Goal: Transaction & Acquisition: Subscribe to service/newsletter

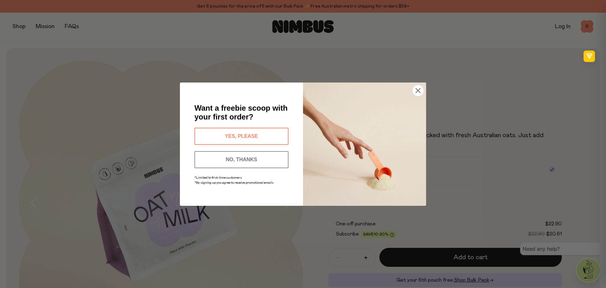
scroll to position [362, 0]
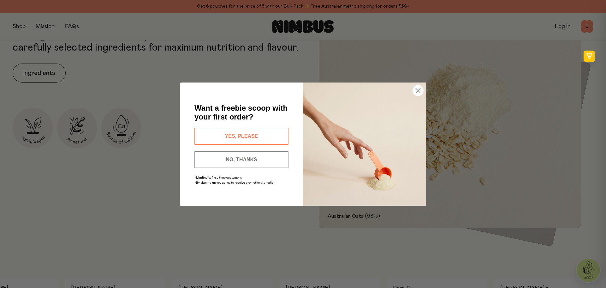
click at [419, 90] on circle "Close dialog" at bounding box center [418, 90] width 10 height 10
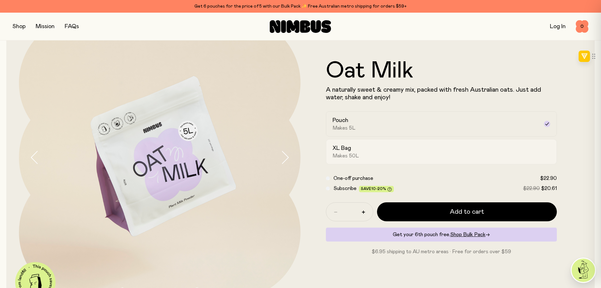
scroll to position [76, 0]
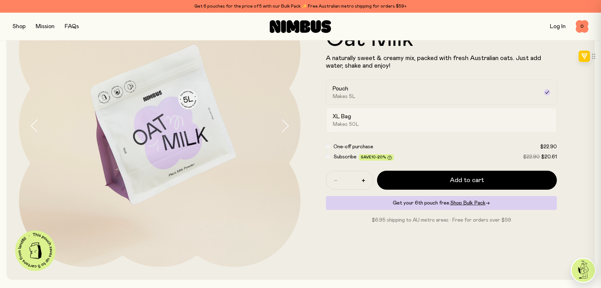
click at [366, 123] on div "XL Bag Makes 50L" at bounding box center [436, 120] width 207 height 15
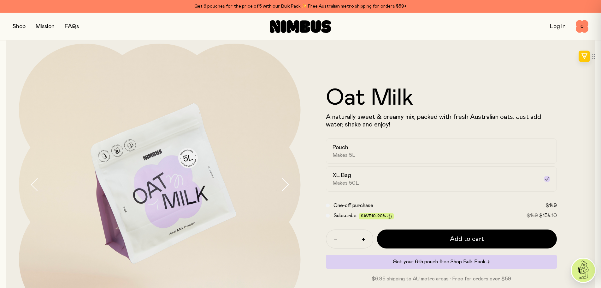
scroll to position [0, 0]
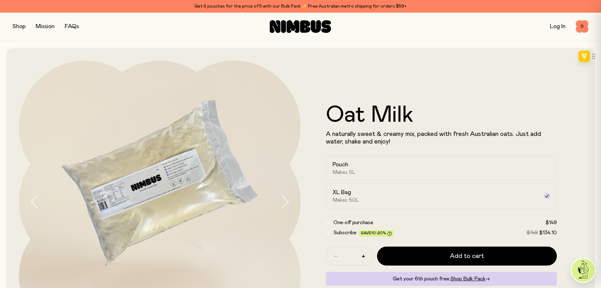
click at [20, 25] on button "button" at bounding box center [19, 26] width 13 height 9
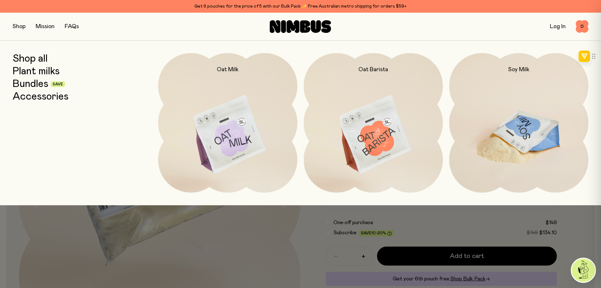
click at [562, 127] on img at bounding box center [518, 134] width 139 height 163
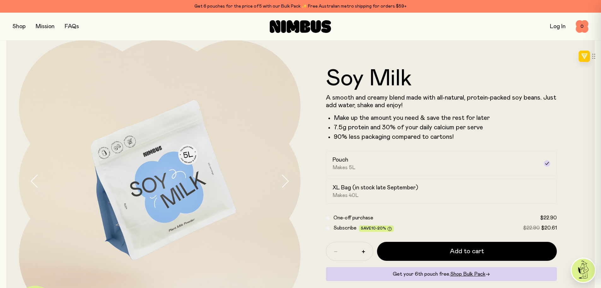
scroll to position [32, 0]
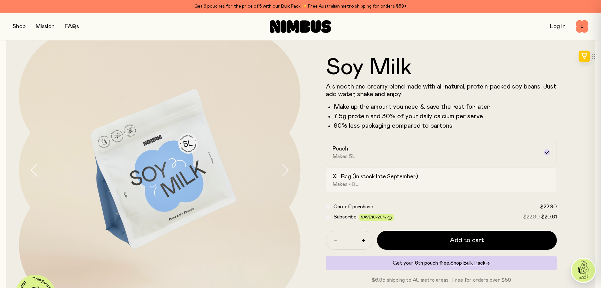
click at [418, 181] on div "XL Bag (in stock late September) Makes 40L" at bounding box center [436, 180] width 207 height 15
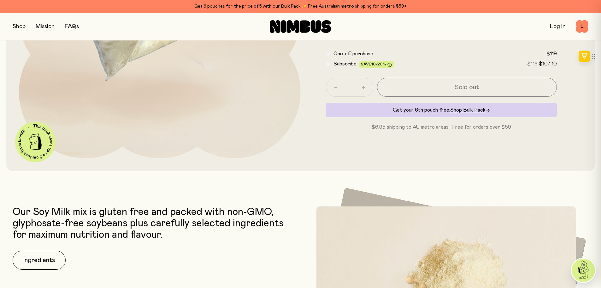
scroll to position [126, 0]
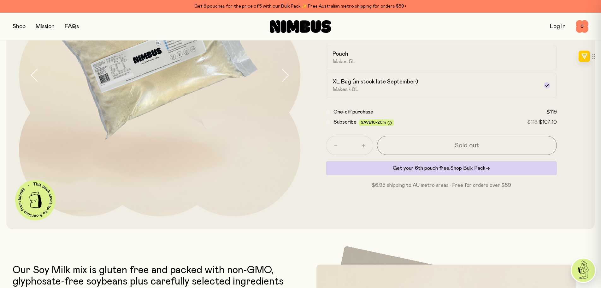
click at [473, 170] on span "Shop Bulk Pack" at bounding box center [467, 167] width 35 height 5
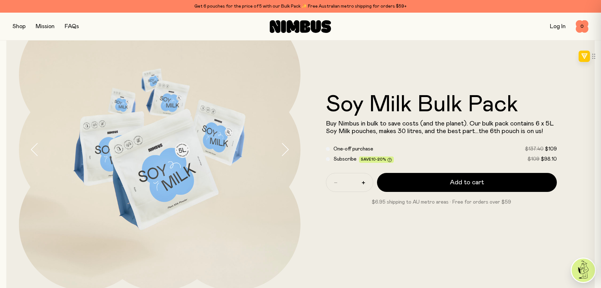
scroll to position [63, 0]
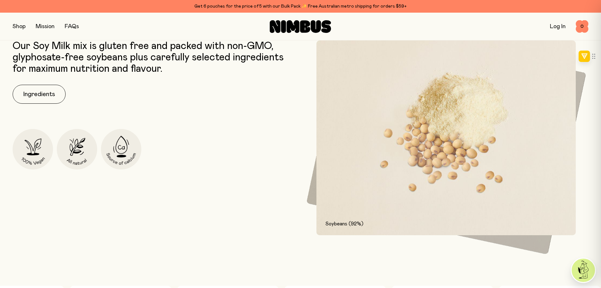
scroll to position [316, 0]
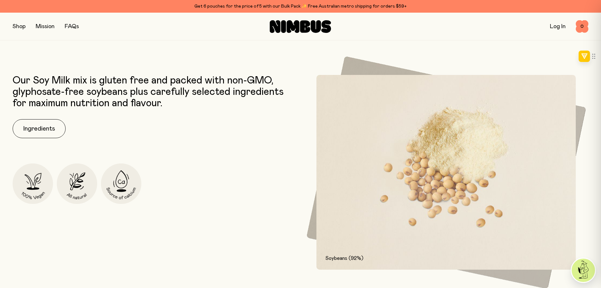
click at [19, 28] on button "button" at bounding box center [19, 26] width 13 height 9
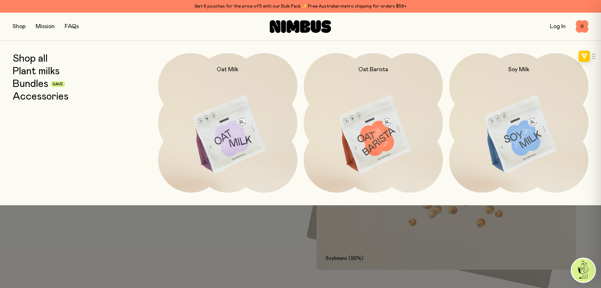
click at [30, 95] on link "Accessories" at bounding box center [41, 96] width 56 height 11
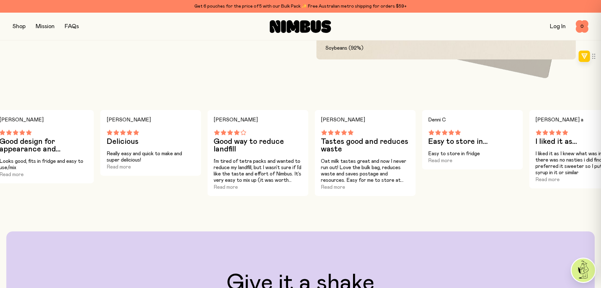
scroll to position [537, 0]
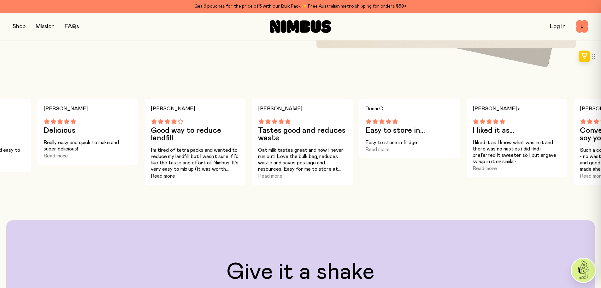
click at [166, 175] on button "Read more" at bounding box center [163, 176] width 24 height 8
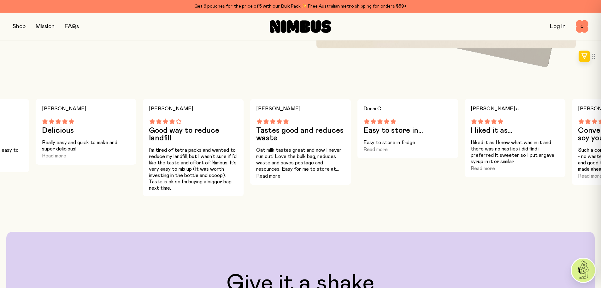
click at [276, 176] on button "Read more" at bounding box center [268, 176] width 24 height 8
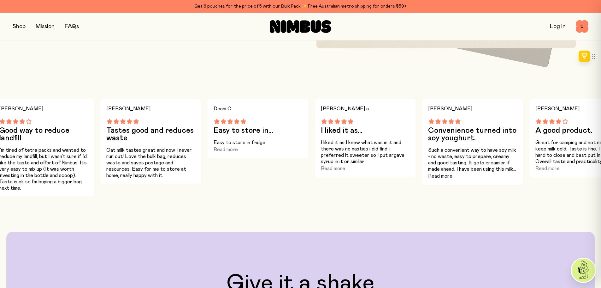
click at [451, 175] on button "Read more" at bounding box center [440, 176] width 24 height 8
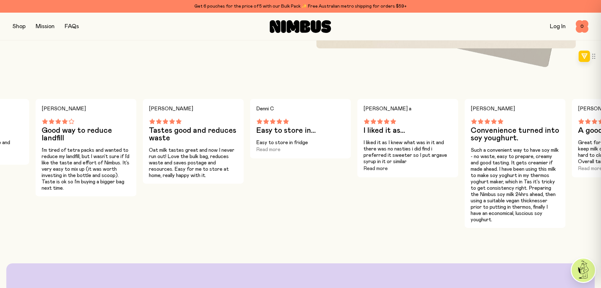
click at [385, 167] on button "Read more" at bounding box center [376, 168] width 24 height 8
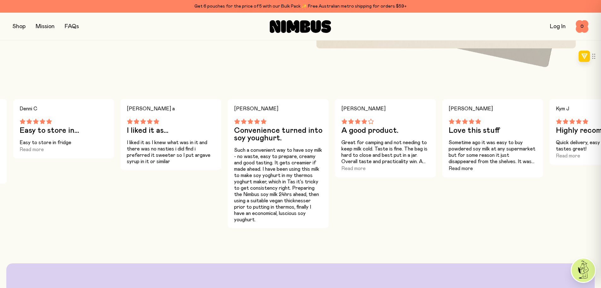
click at [469, 170] on button "Read more" at bounding box center [461, 168] width 24 height 8
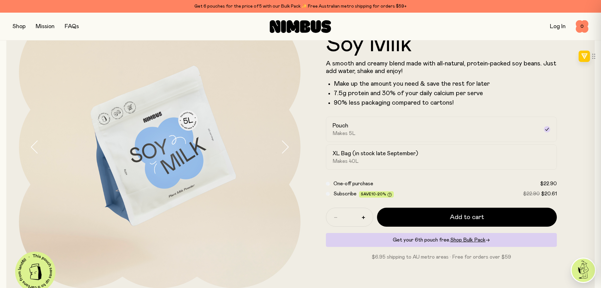
scroll to position [95, 0]
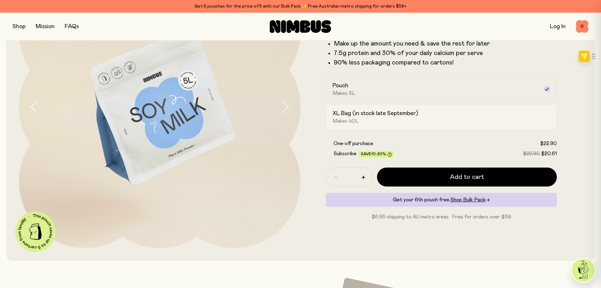
click at [395, 118] on div "XL Bag (in stock late September) Makes 40L" at bounding box center [436, 117] width 207 height 15
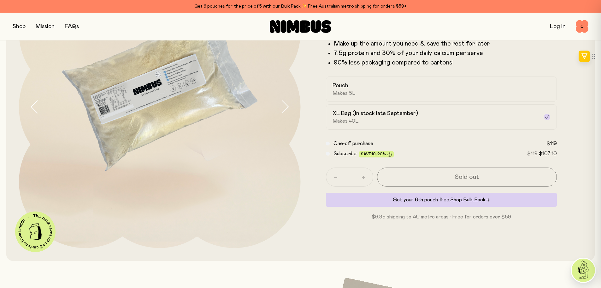
click at [330, 153] on div "Subscribe Save 10-20% $119 $107.10" at bounding box center [441, 154] width 231 height 8
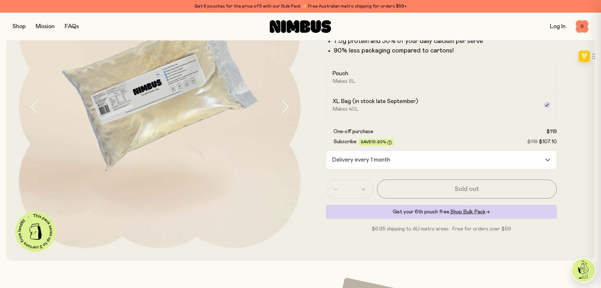
click at [551, 161] on div "Loading..." at bounding box center [550, 160] width 11 height 18
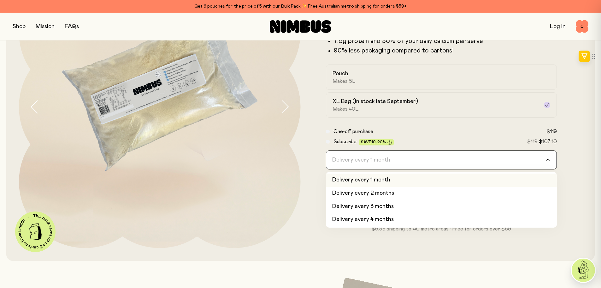
click at [551, 161] on div "Loading..." at bounding box center [550, 160] width 11 height 18
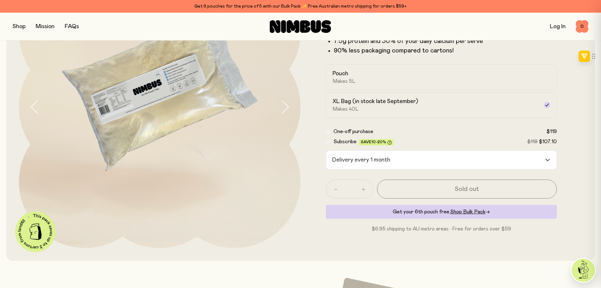
click at [544, 157] on input "Search for option" at bounding box center [469, 160] width 152 height 18
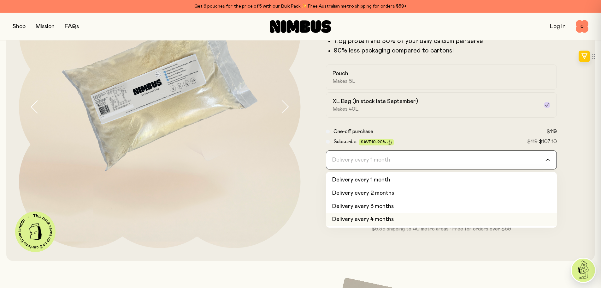
click at [479, 216] on li "Delivery every 4 months" at bounding box center [441, 219] width 231 height 13
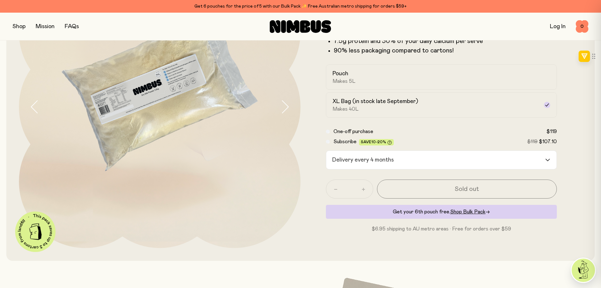
scroll to position [63, 0]
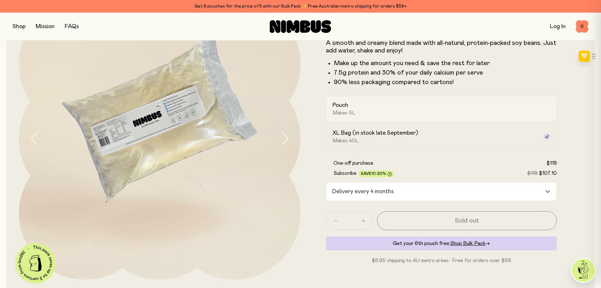
click at [410, 114] on div "Pouch Makes 5L" at bounding box center [436, 108] width 207 height 15
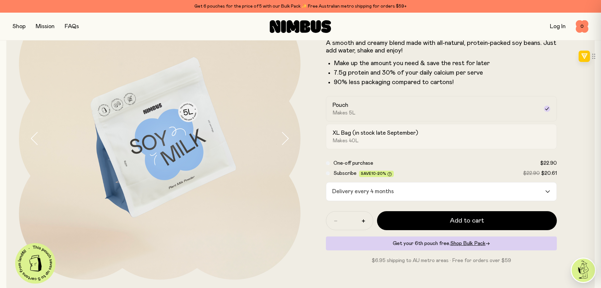
click at [422, 139] on div "XL Bag (in stock late September) Makes 40L" at bounding box center [436, 136] width 207 height 15
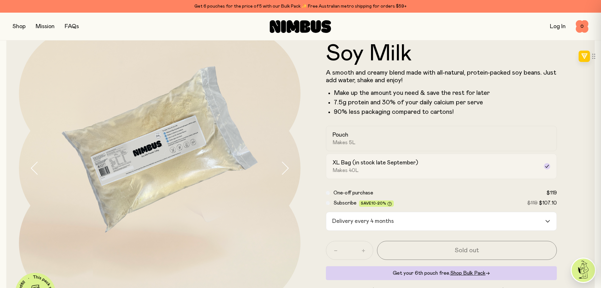
scroll to position [32, 0]
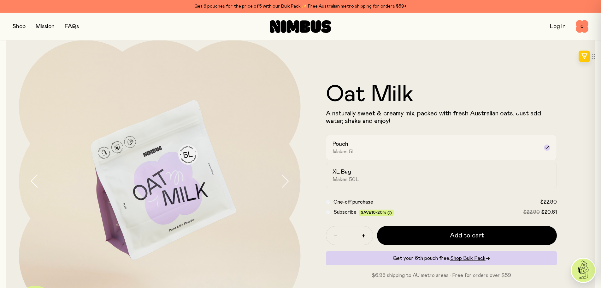
scroll to position [32, 0]
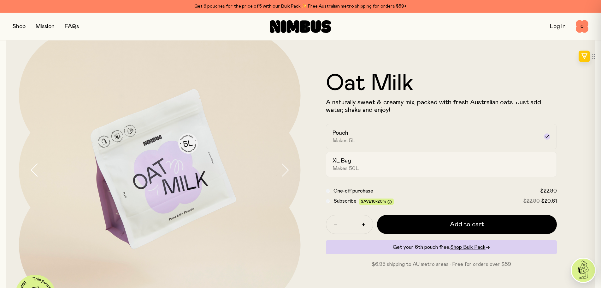
click at [410, 163] on div "XL Bag Makes 50L" at bounding box center [436, 164] width 207 height 15
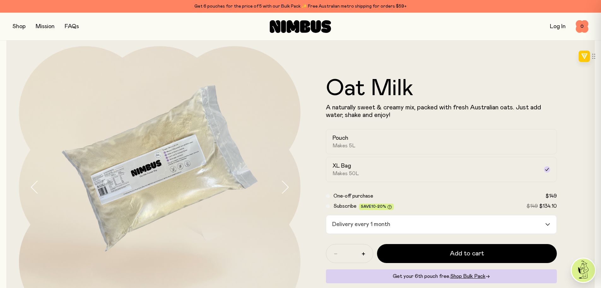
scroll to position [0, 0]
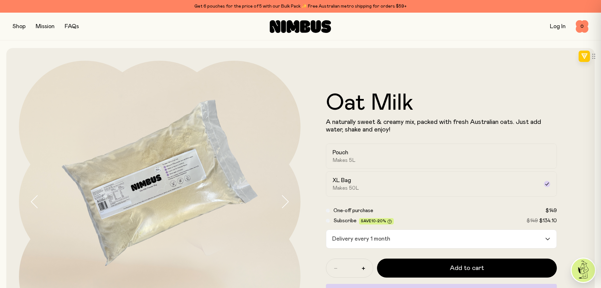
click at [287, 203] on icon "button" at bounding box center [285, 201] width 9 height 13
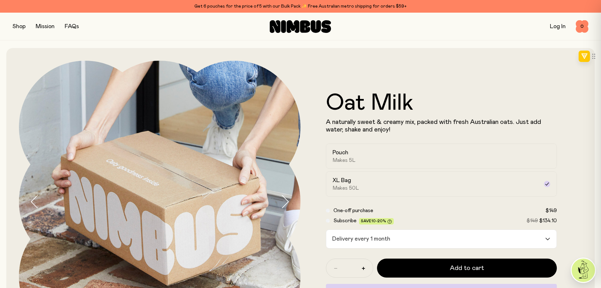
click at [287, 203] on icon "button" at bounding box center [285, 201] width 9 height 13
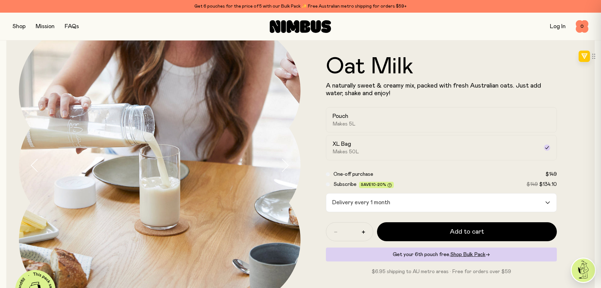
scroll to position [32, 0]
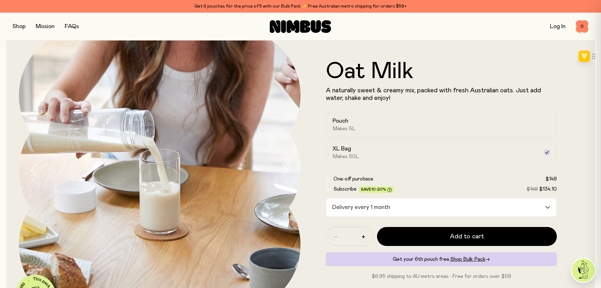
click at [288, 174] on icon "button" at bounding box center [285, 169] width 9 height 13
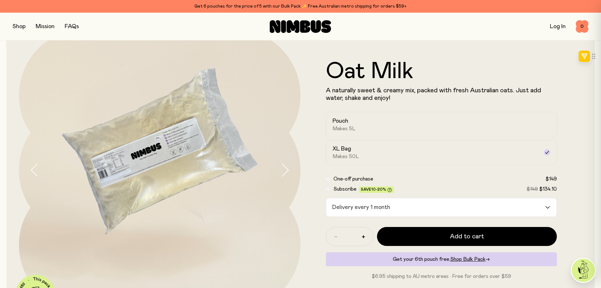
click at [288, 174] on icon "button" at bounding box center [285, 169] width 9 height 13
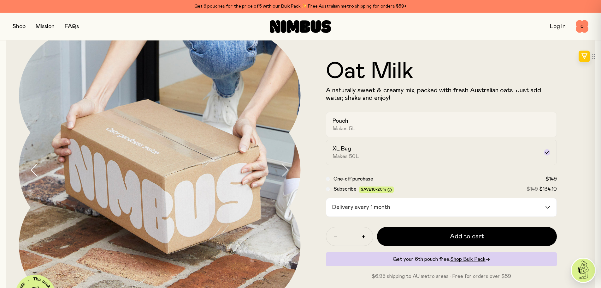
click at [424, 121] on div "Pouch Makes 5L" at bounding box center [436, 124] width 207 height 15
